Goal: Transaction & Acquisition: Purchase product/service

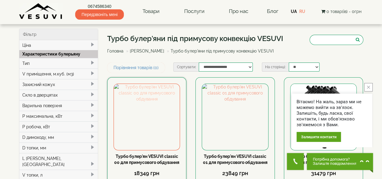
click at [151, 132] on img at bounding box center [147, 117] width 66 height 66
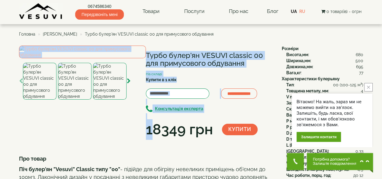
drag, startPoint x: 0, startPoint y: 0, endPoint x: 113, endPoint y: 134, distance: 175.0
click at [113, 134] on div "**********" at bounding box center [148, 93] width 258 height 94
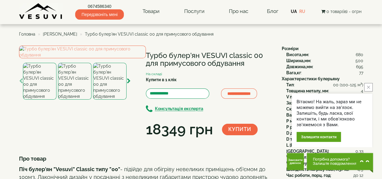
click at [165, 140] on div "**********" at bounding box center [148, 93] width 258 height 94
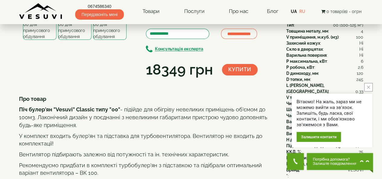
scroll to position [60, 0]
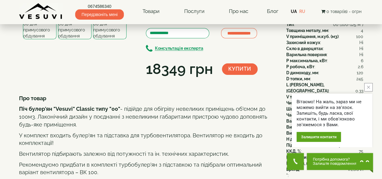
click at [20, 24] on icon "button" at bounding box center [21, 20] width 4 height 5
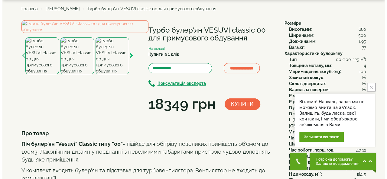
scroll to position [24, 0]
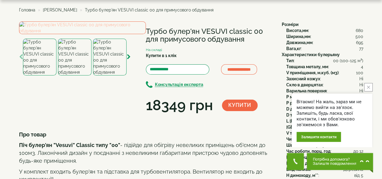
click at [97, 34] on img at bounding box center [82, 27] width 127 height 13
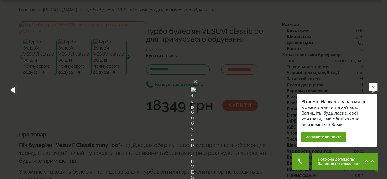
click at [14, 86] on button "button" at bounding box center [13, 89] width 27 height 33
click at [13, 89] on button "button" at bounding box center [13, 89] width 27 height 33
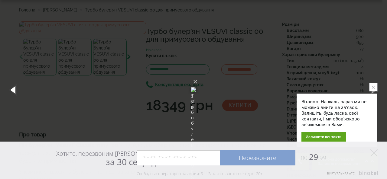
click at [13, 89] on button "button" at bounding box center [13, 89] width 27 height 33
click at [15, 87] on button "button" at bounding box center [13, 89] width 27 height 33
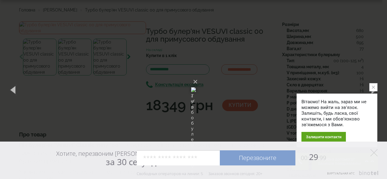
click at [19, 161] on div "Хотите, перезвоним Вам за 30 секунд? Перезвоните 00: 29 :99 Например: 067 000 0…" at bounding box center [193, 160] width 387 height 37
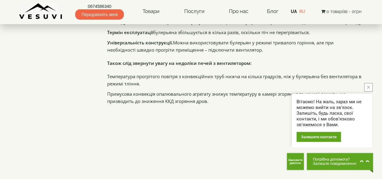
scroll to position [810, 0]
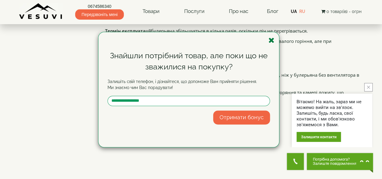
click at [273, 38] on icon "button" at bounding box center [272, 41] width 6 height 8
